Goal: Register for event/course

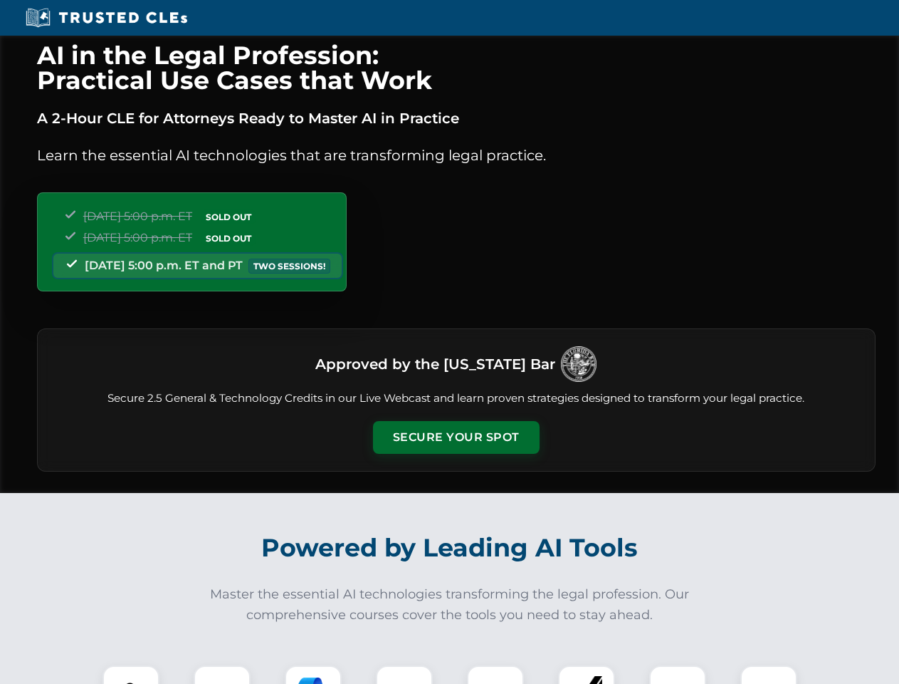
click at [456, 437] on button "Secure Your Spot" at bounding box center [456, 437] width 167 height 33
click at [131, 674] on img at bounding box center [130, 693] width 41 height 41
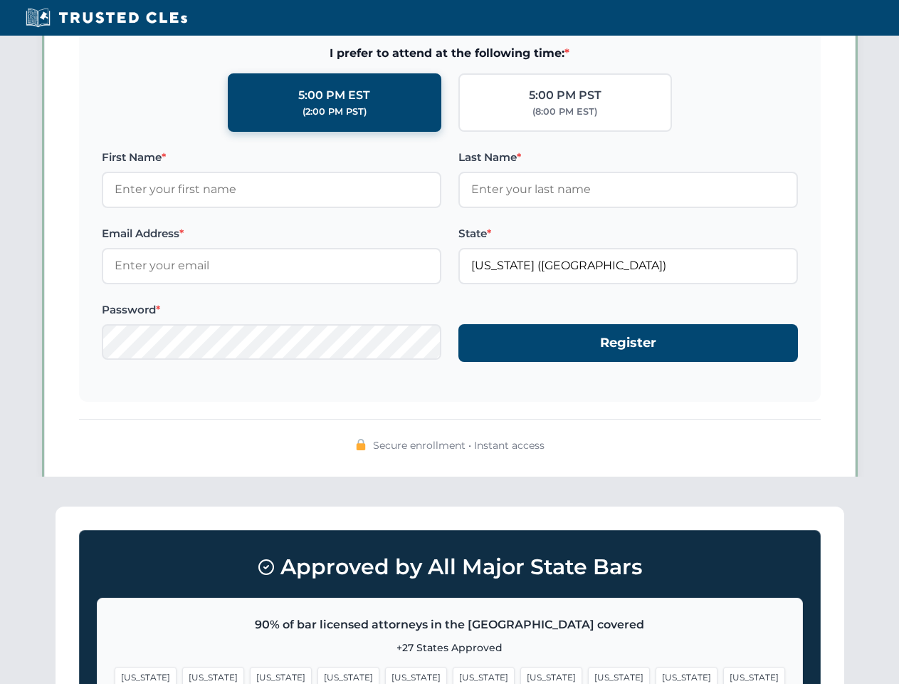
click at [520, 674] on span "[US_STATE]" at bounding box center [551, 676] width 62 height 21
click at [656, 674] on span "[US_STATE]" at bounding box center [687, 676] width 62 height 21
